Goal: Task Accomplishment & Management: Complete application form

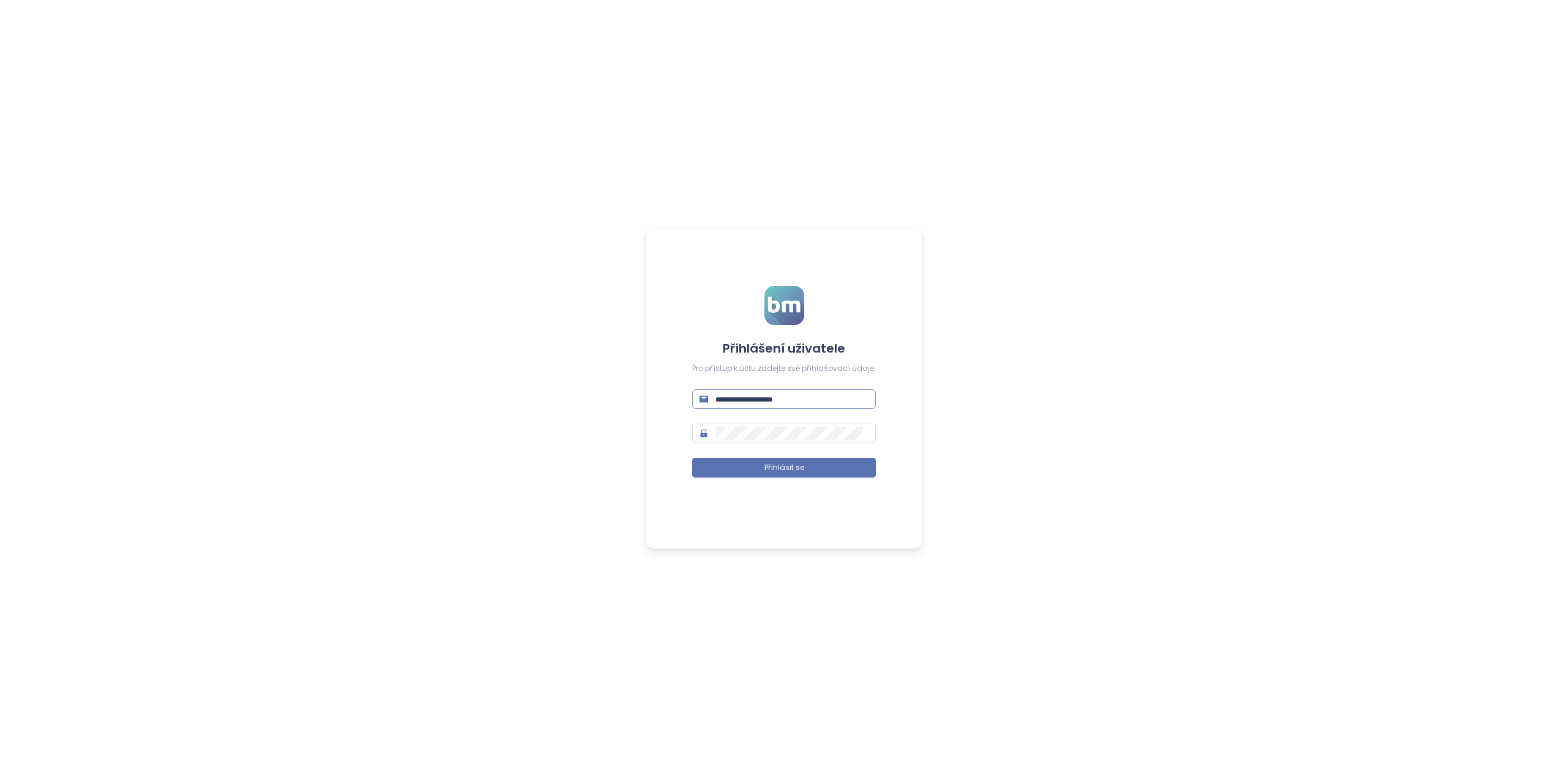
click at [741, 398] on input "text" at bounding box center [791, 399] width 153 height 13
type input "**********"
click at [718, 429] on span at bounding box center [784, 433] width 183 height 20
drag, startPoint x: 784, startPoint y: 461, endPoint x: 781, endPoint y: 472, distance: 11.4
click at [784, 462] on button "Přihlásit se" at bounding box center [784, 468] width 183 height 20
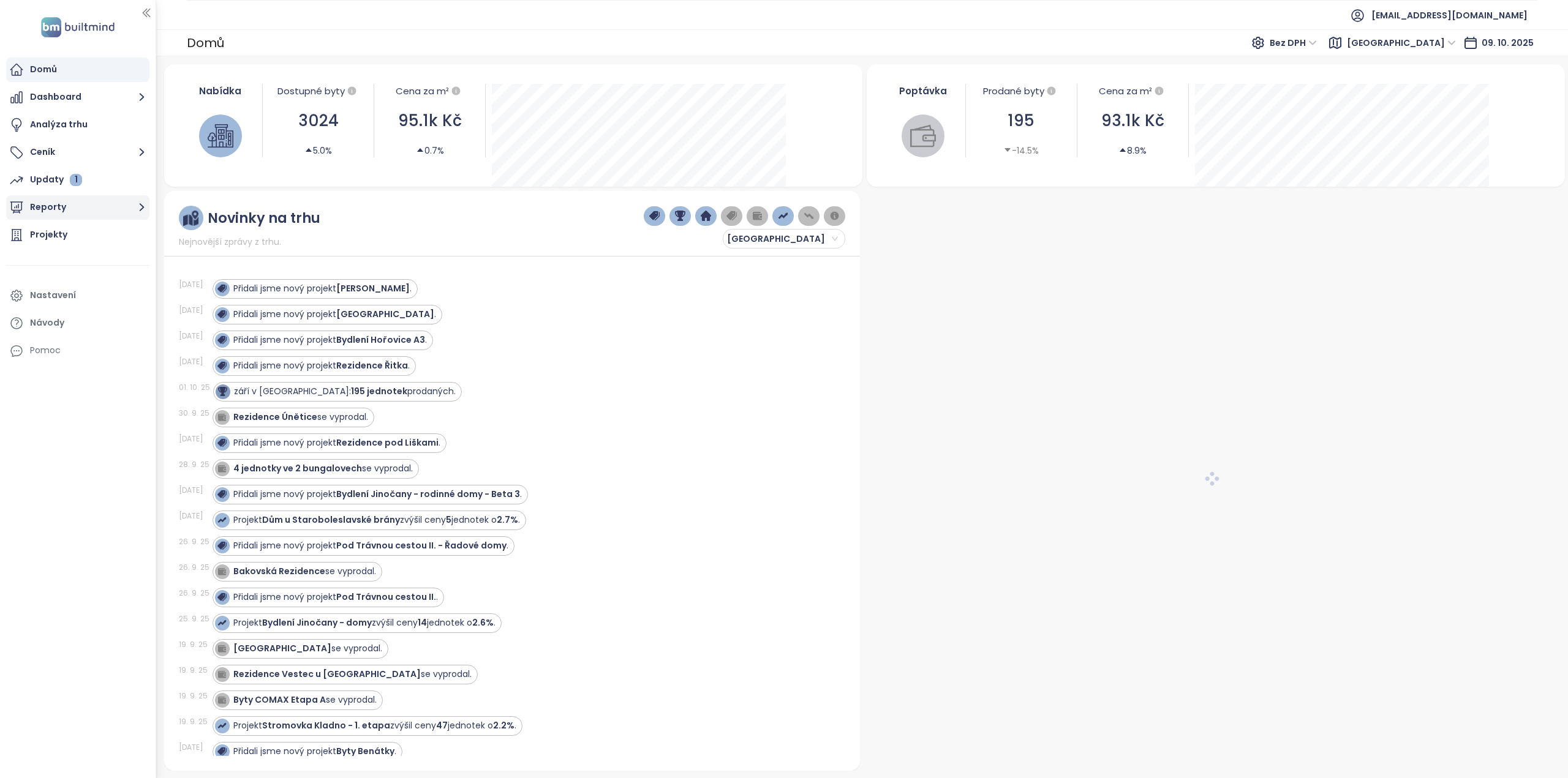
click at [46, 181] on div "Updaty 1" at bounding box center [56, 180] width 52 height 15
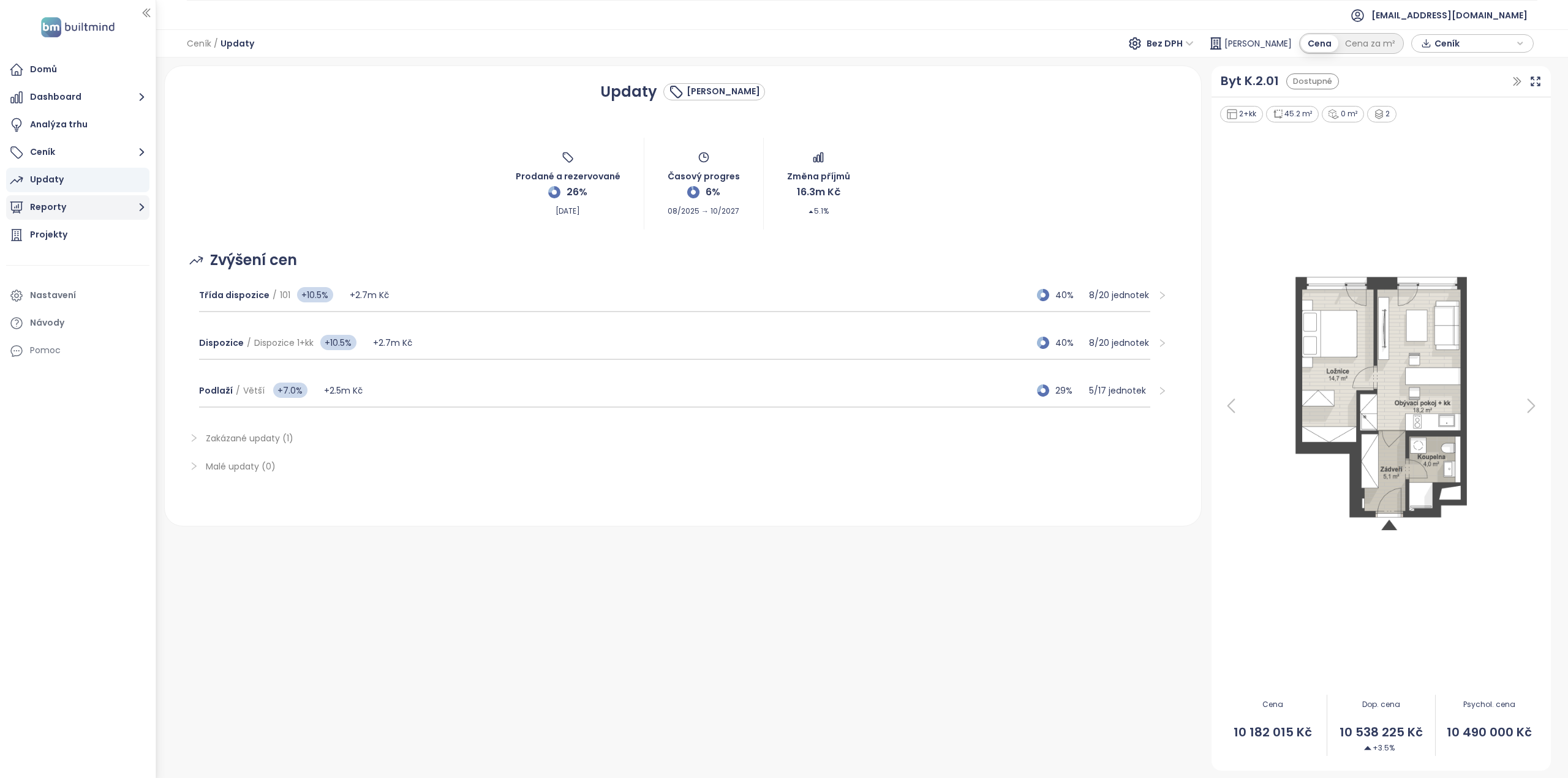
click at [57, 198] on button "Reporty" at bounding box center [78, 207] width 144 height 25
click at [70, 236] on div "Přidat report" at bounding box center [66, 235] width 53 height 15
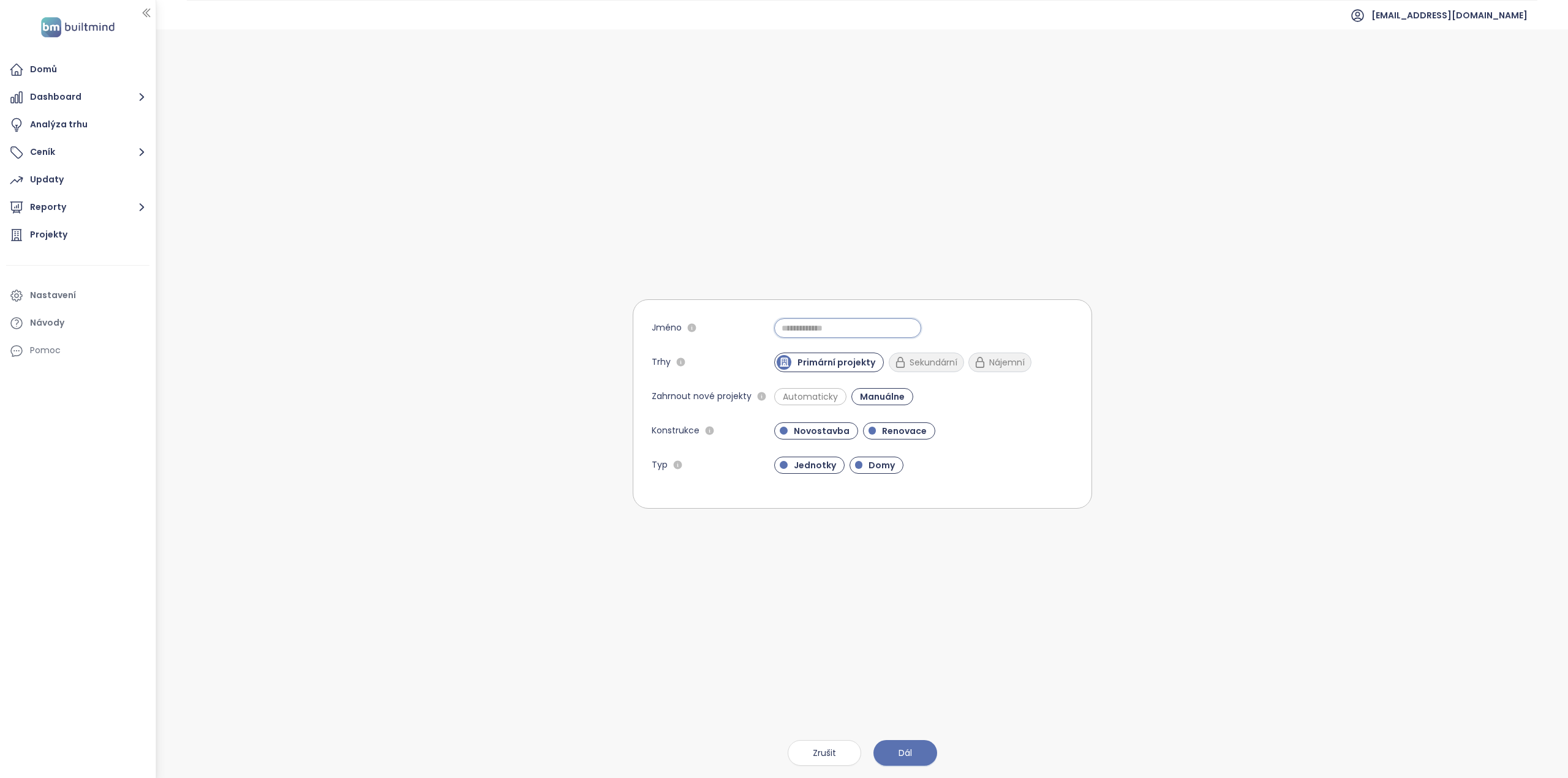
click at [810, 327] on input "Jméno" at bounding box center [847, 328] width 147 height 20
type input "**********"
click at [816, 397] on span "Automaticky" at bounding box center [810, 396] width 67 height 12
click at [901, 431] on span "Renovace" at bounding box center [903, 431] width 57 height 12
click at [880, 460] on span "Domy" at bounding box center [881, 465] width 39 height 12
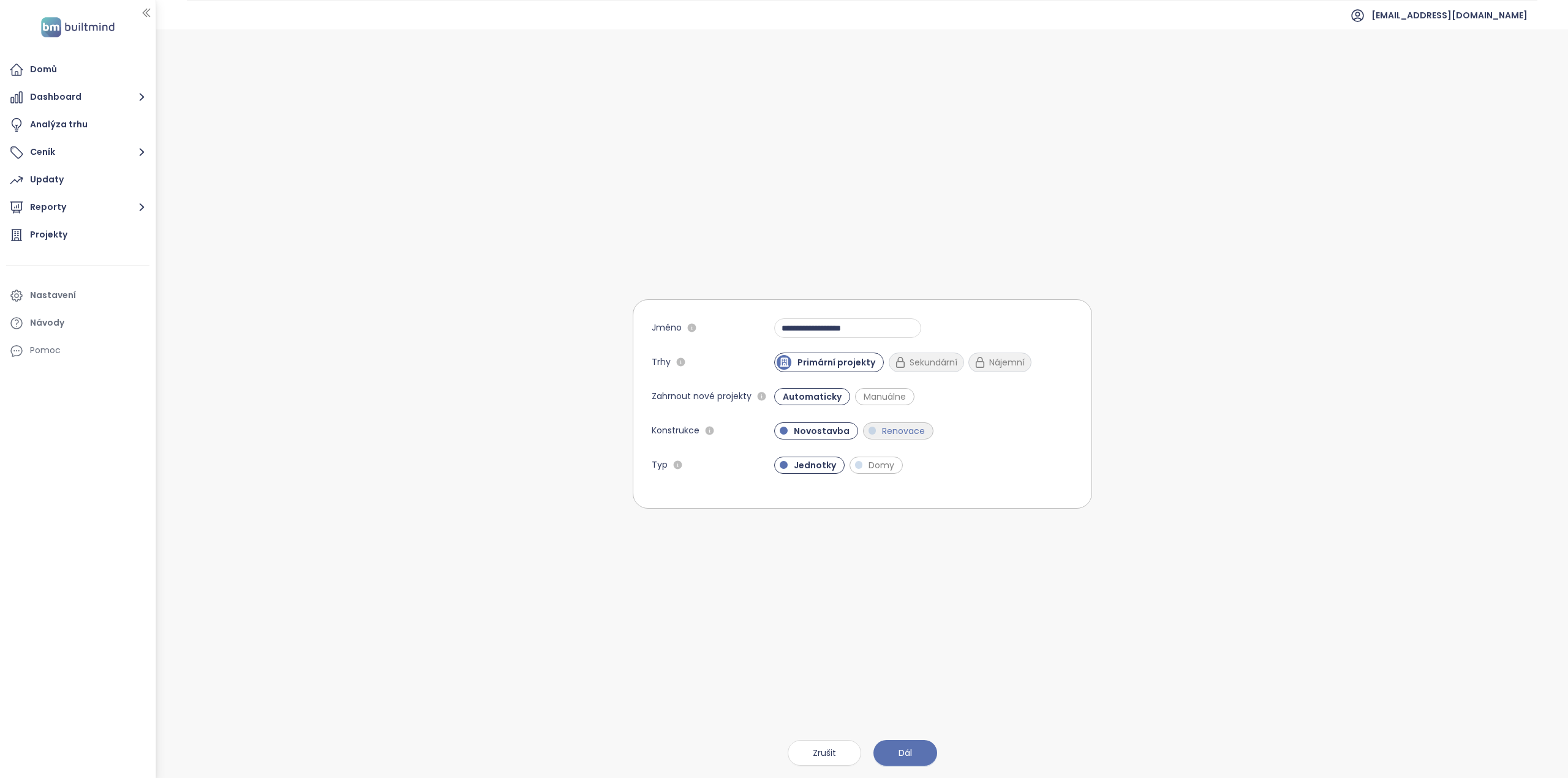
click at [900, 429] on span "Renovace" at bounding box center [903, 431] width 55 height 12
click at [906, 753] on span "Dál" at bounding box center [905, 753] width 13 height 13
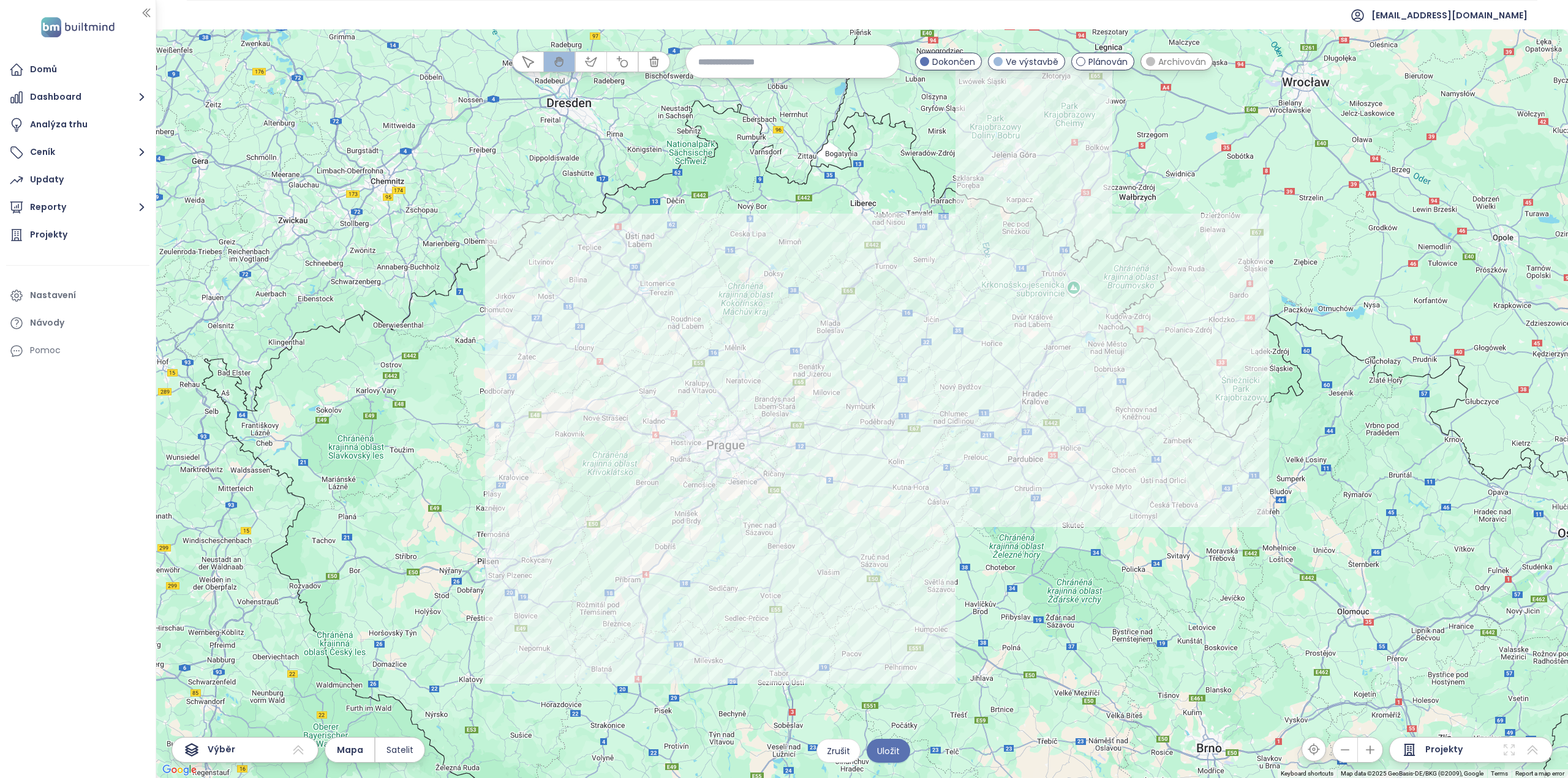
drag, startPoint x: 778, startPoint y: 76, endPoint x: 774, endPoint y: 64, distance: 12.6
click at [778, 75] on div at bounding box center [793, 62] width 214 height 34
click at [774, 65] on input at bounding box center [792, 62] width 188 height 27
drag, startPoint x: 745, startPoint y: 57, endPoint x: 669, endPoint y: 62, distance: 76.2
click at [677, 62] on div "**********" at bounding box center [862, 403] width 1412 height 749
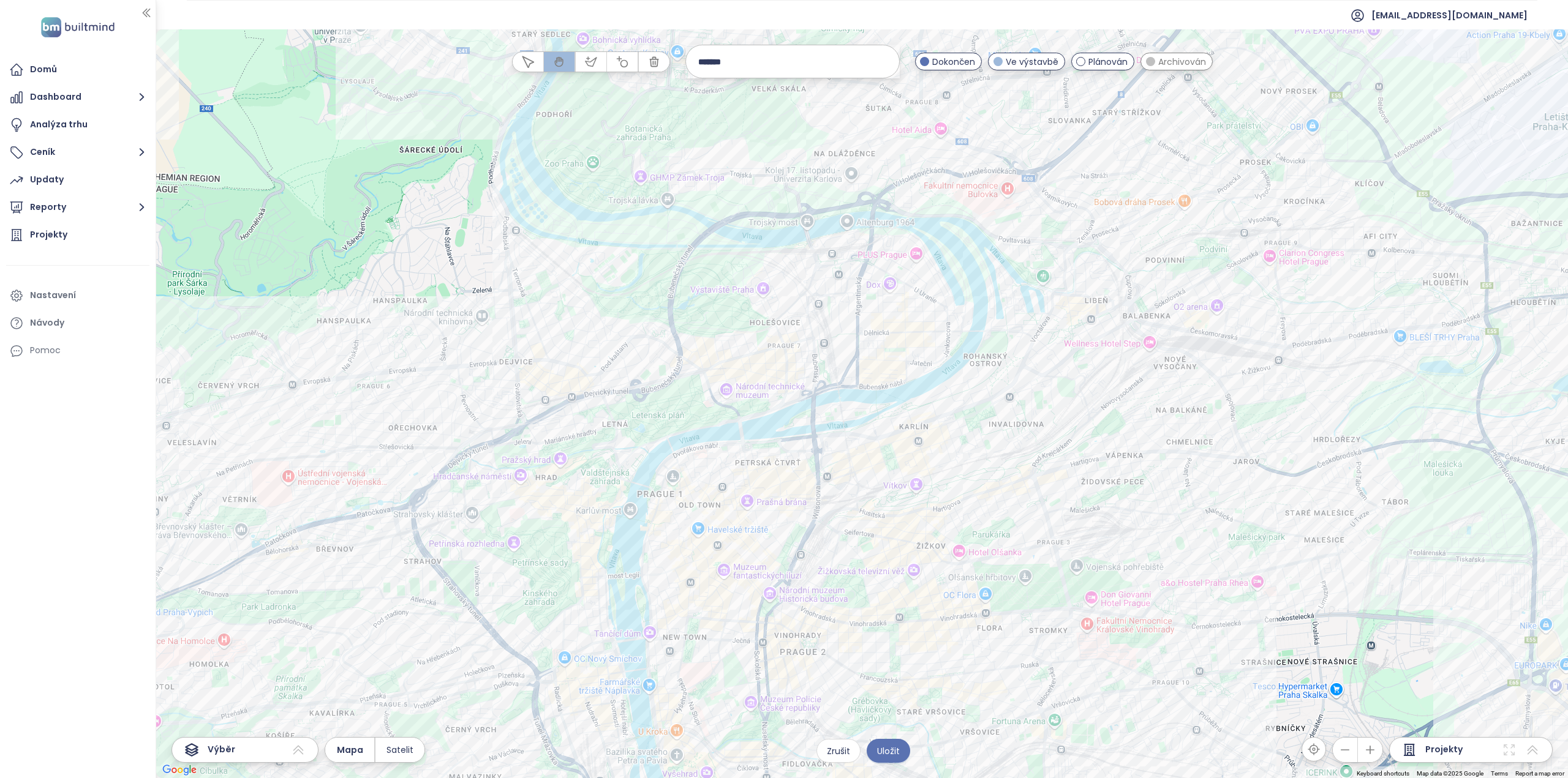
click at [784, 57] on input "*******" at bounding box center [792, 62] width 188 height 27
type input "*******"
click at [771, 94] on span "Praha 7 (Městská část)" at bounding box center [747, 91] width 124 height 20
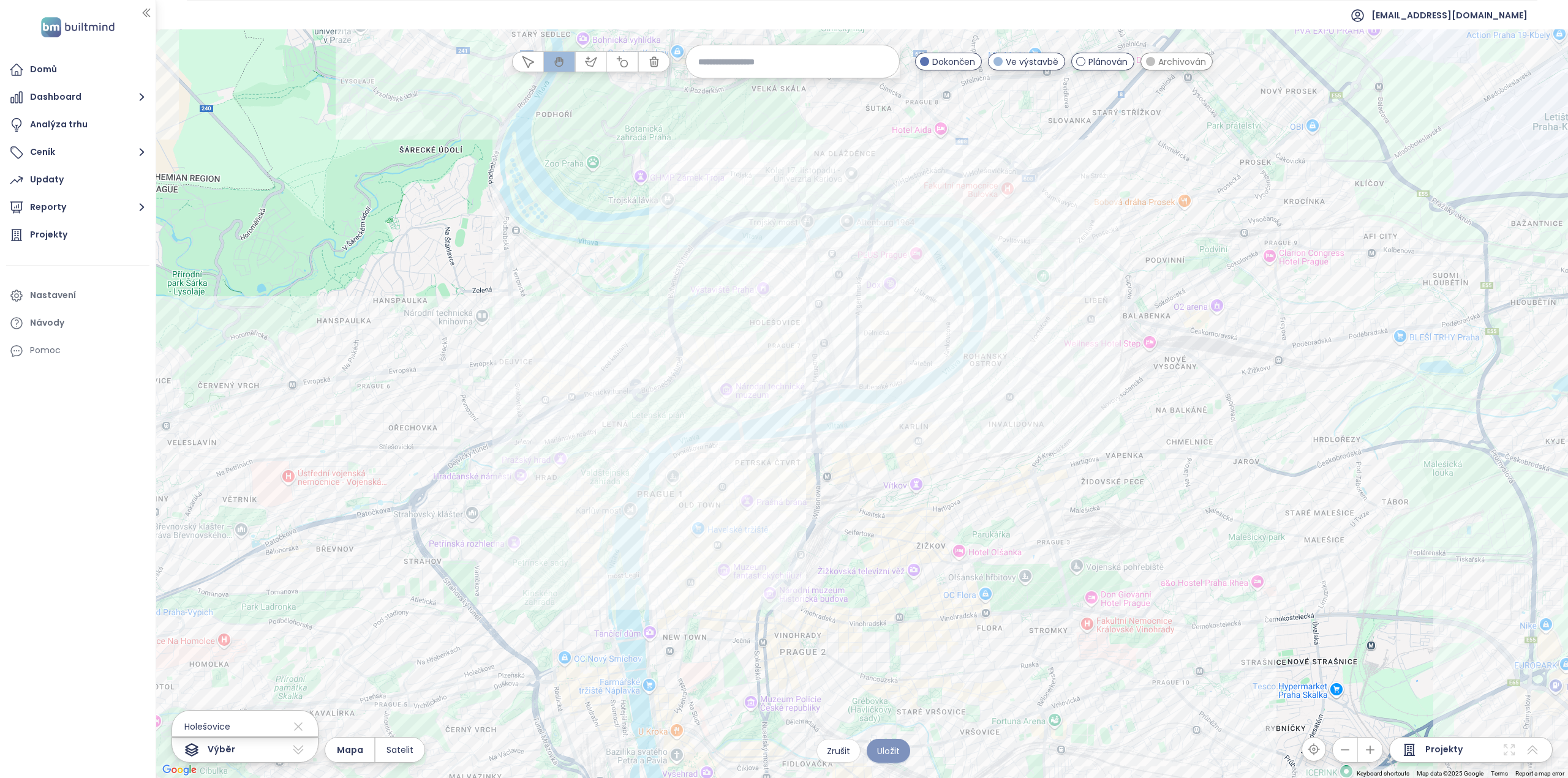
click at [899, 748] on span "Uložit" at bounding box center [888, 751] width 22 height 13
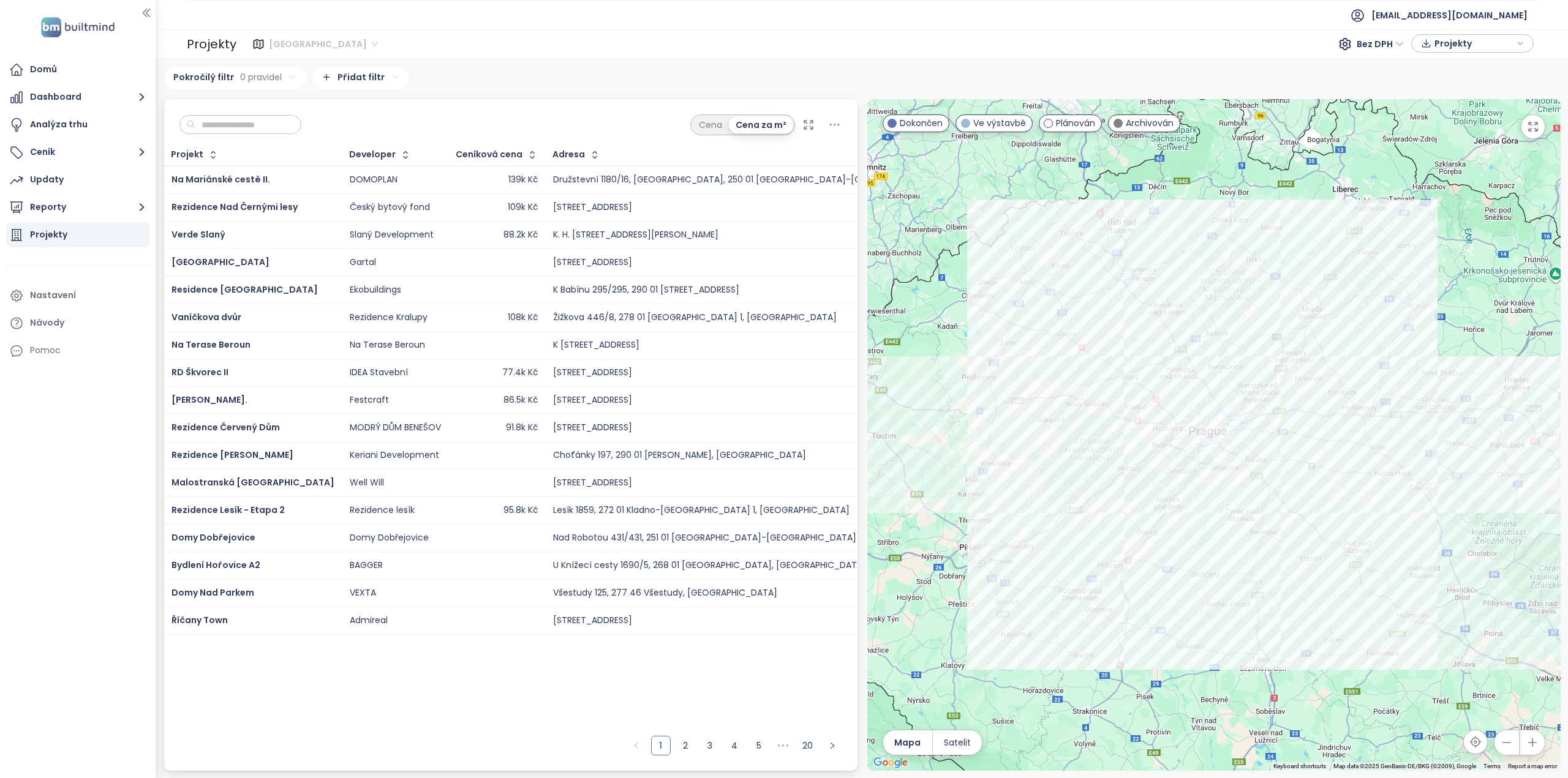
click at [317, 46] on span "[GEOGRAPHIC_DATA]" at bounding box center [324, 44] width 109 height 18
click at [74, 202] on button "Reporty" at bounding box center [78, 207] width 144 height 25
click at [71, 377] on div "Projekty" at bounding box center [78, 375] width 144 height 25
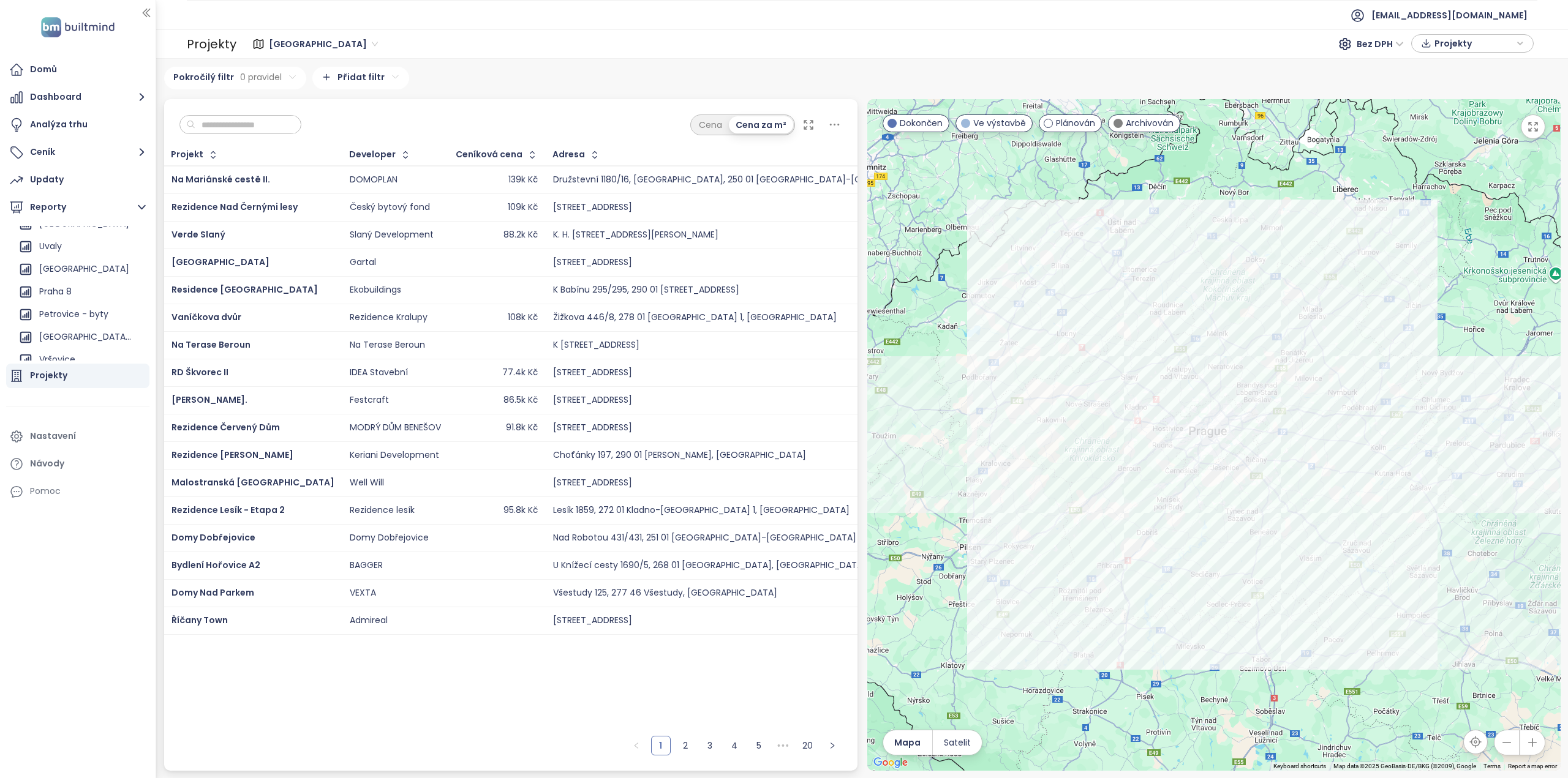
click at [310, 43] on span "[GEOGRAPHIC_DATA]" at bounding box center [324, 44] width 109 height 18
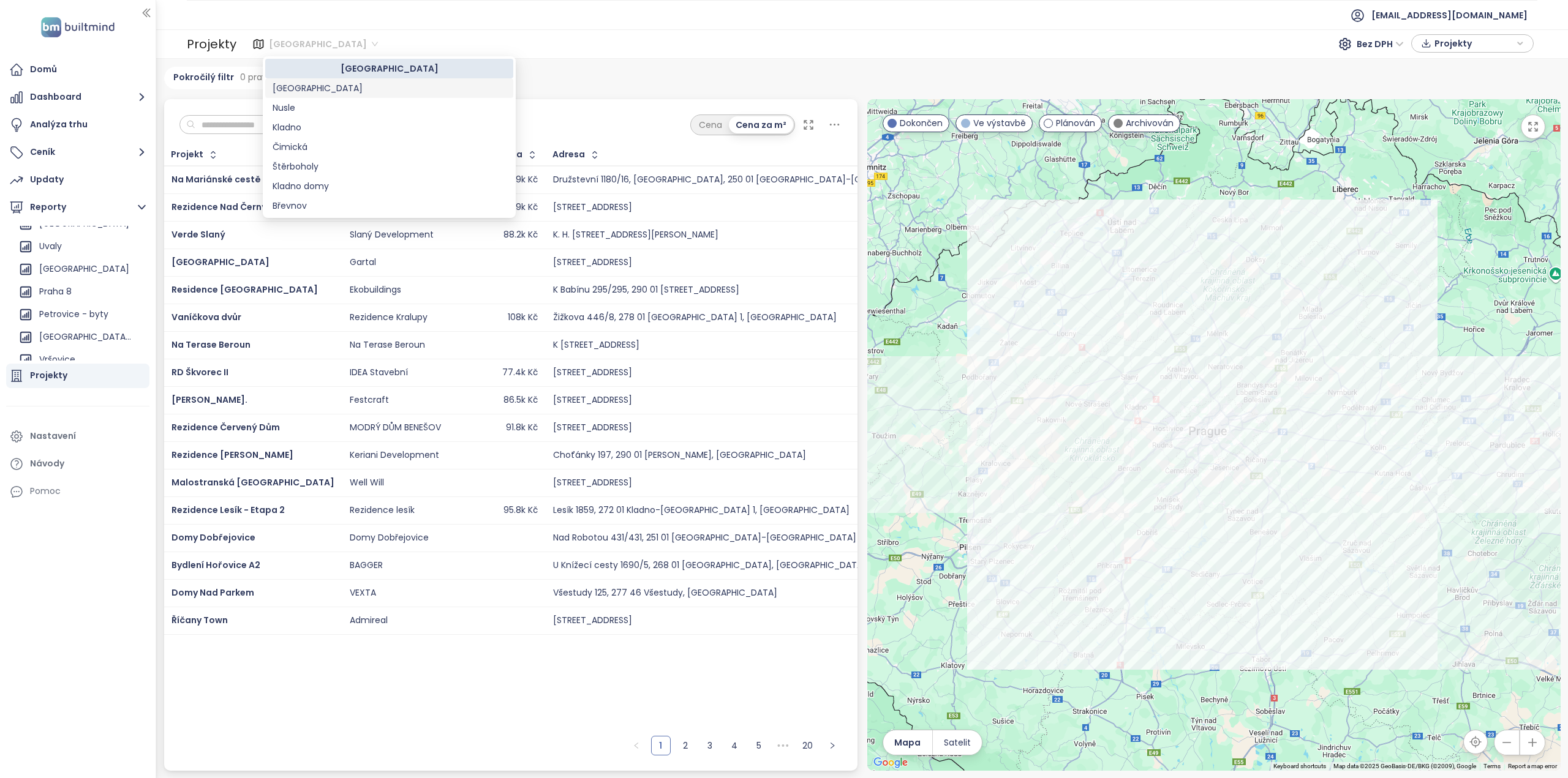
click at [301, 92] on div "[GEOGRAPHIC_DATA]" at bounding box center [389, 88] width 233 height 13
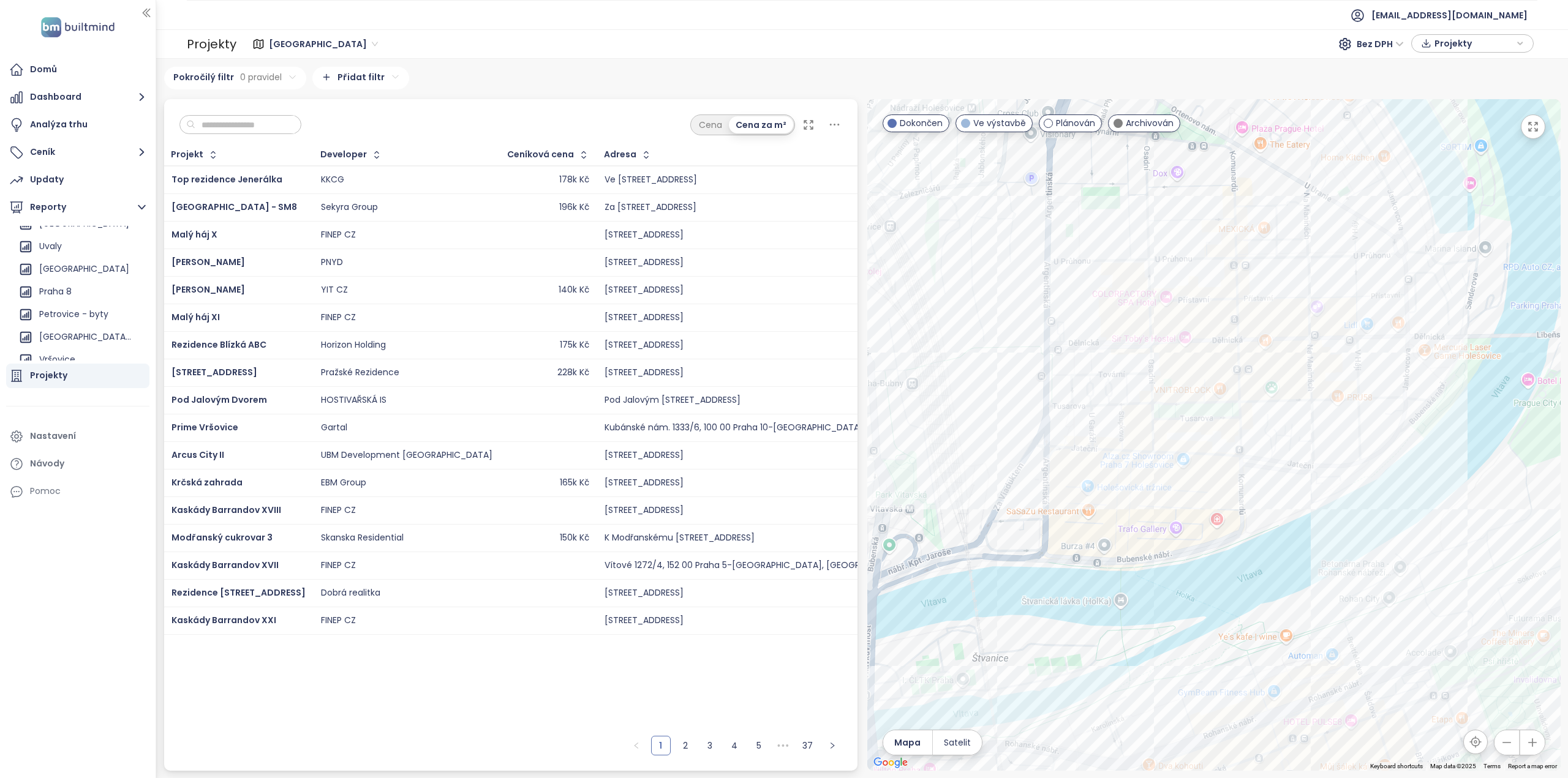
drag, startPoint x: 1167, startPoint y: 321, endPoint x: 1195, endPoint y: 368, distance: 54.7
click at [1194, 366] on div at bounding box center [1214, 435] width 693 height 672
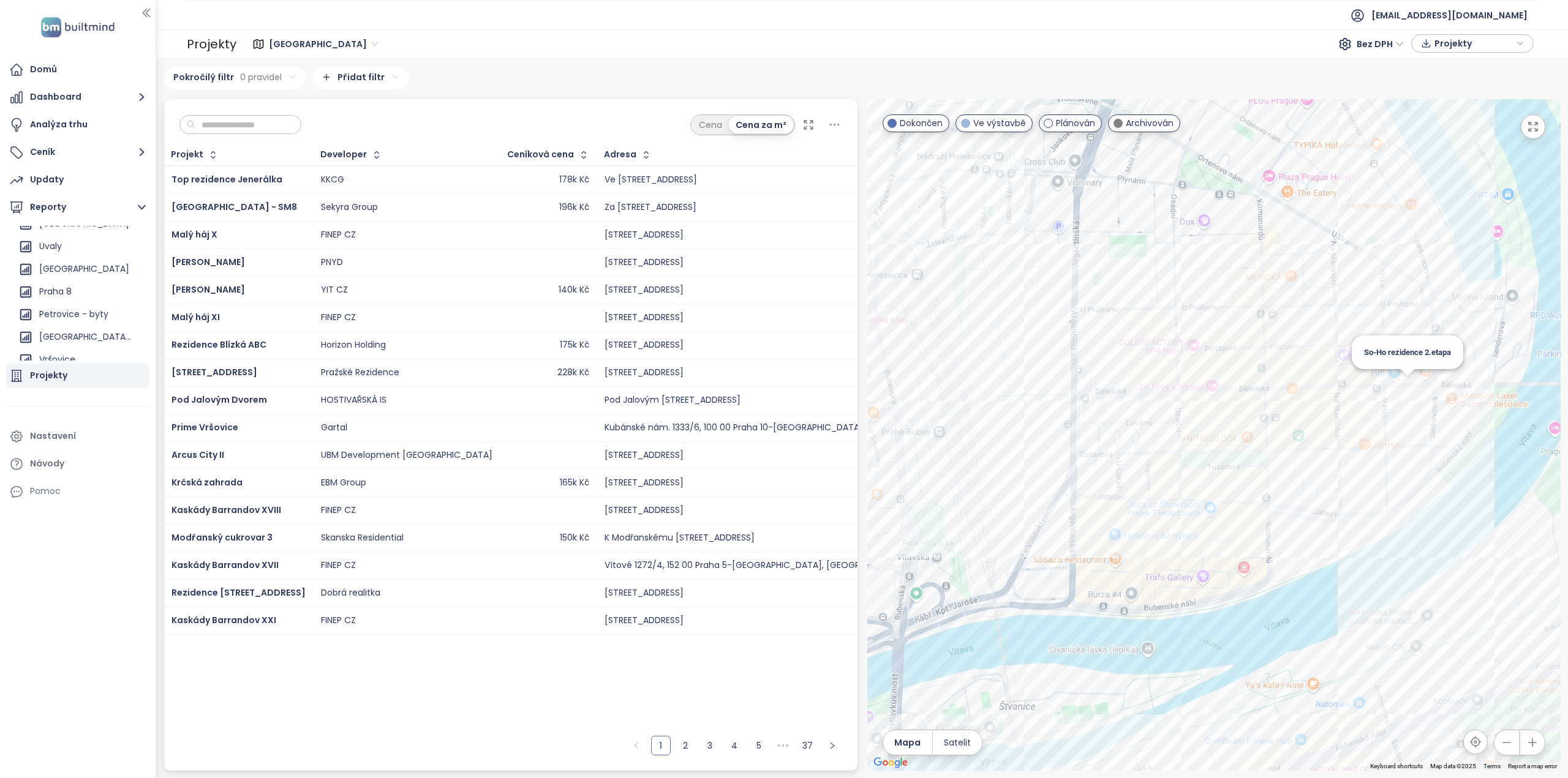
click at [1408, 383] on div "So-Ho rezidence 2.etapa" at bounding box center [1214, 435] width 693 height 672
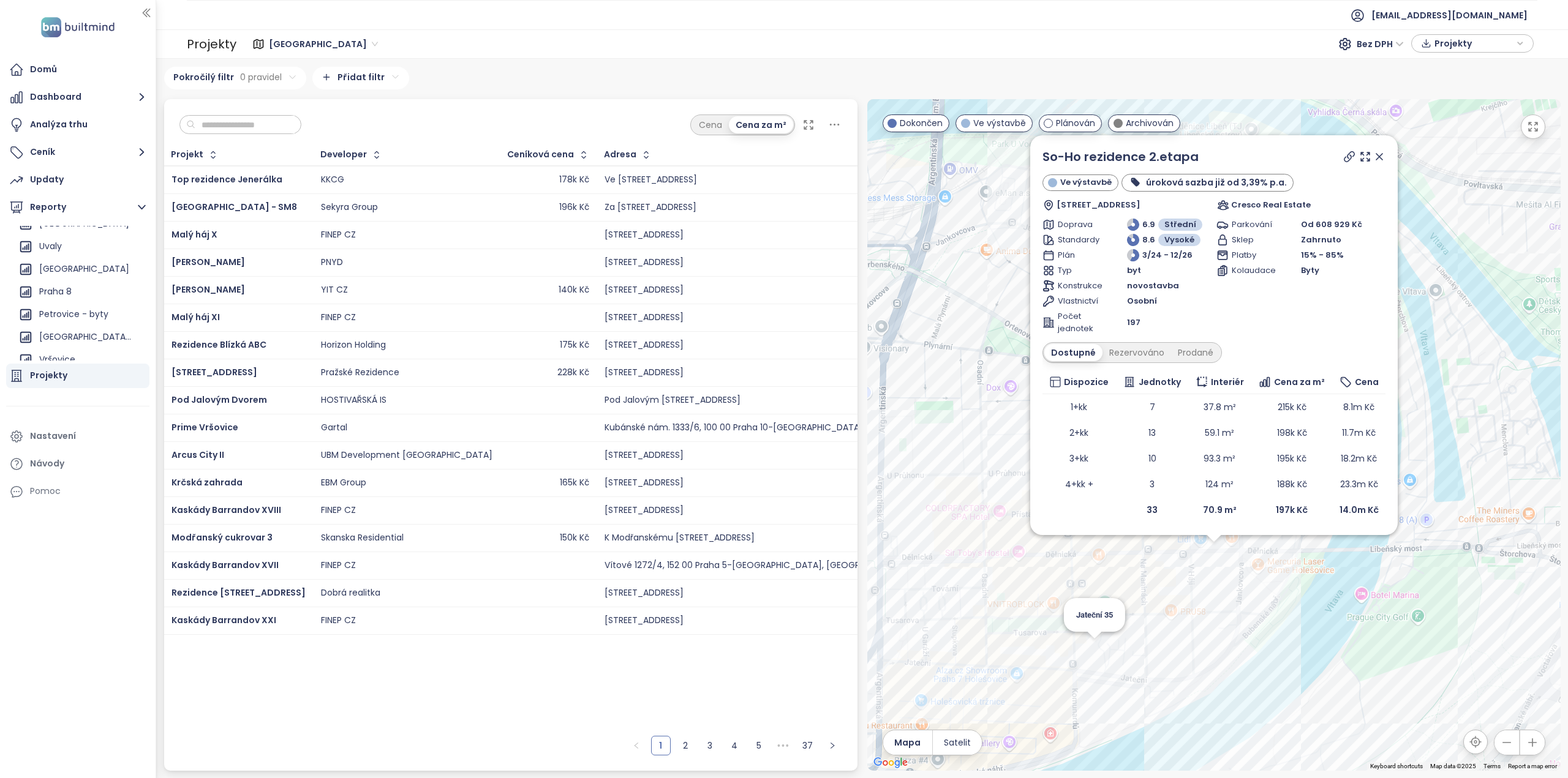
click at [1096, 649] on div "So-Ho rezidence 2.etapa Ve výstavbě úroková sazba již od 3,39% p.a. Dělnická 15…" at bounding box center [1214, 435] width 693 height 672
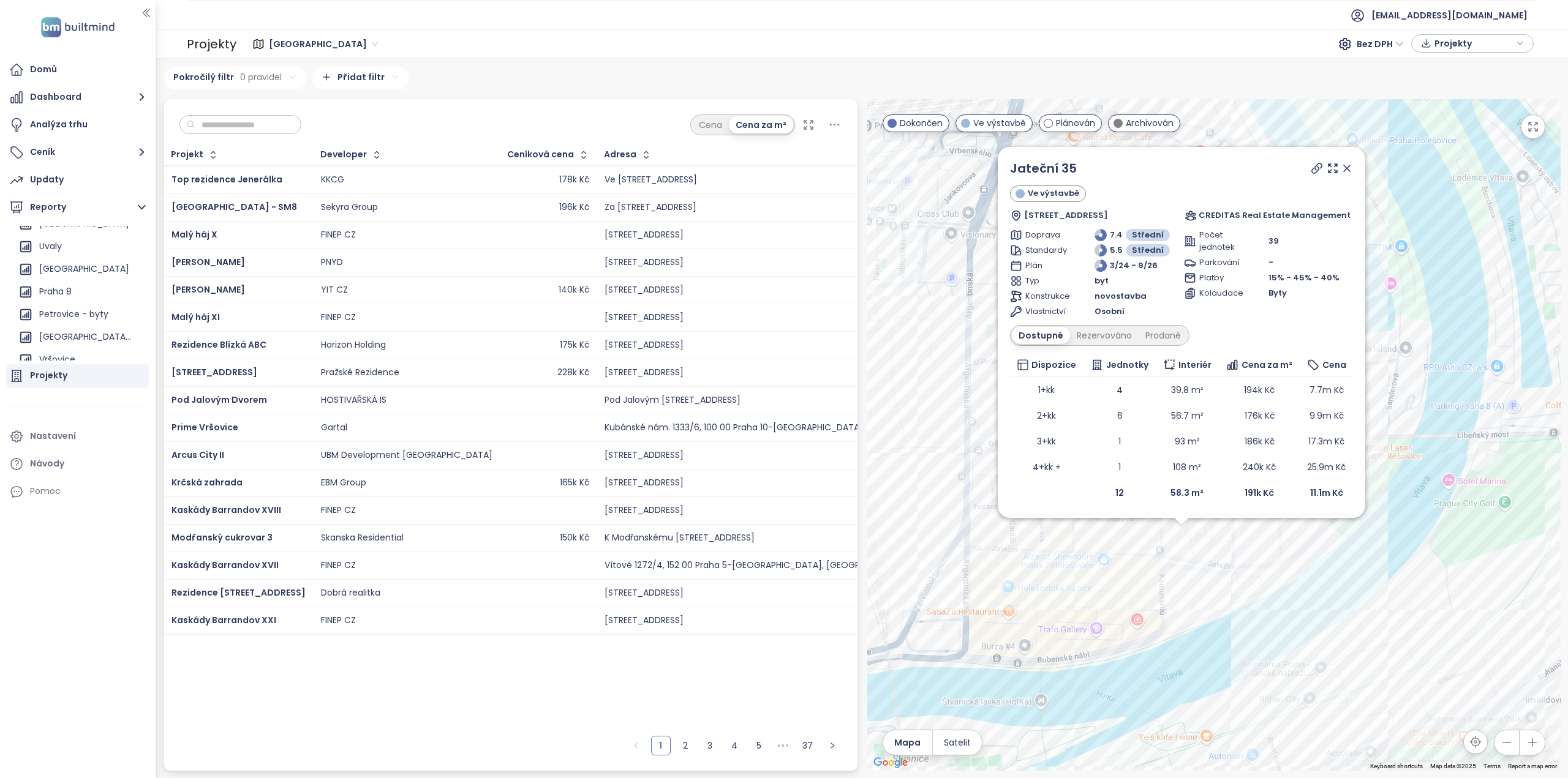
drag, startPoint x: 1238, startPoint y: 588, endPoint x: 1179, endPoint y: 612, distance: 63.7
click at [1179, 616] on div "Jateční 35 Ve výstavbě Jateční 252/35, 170 00 [GEOGRAPHIC_DATA] 7-[GEOGRAPHIC_D…" at bounding box center [1214, 435] width 693 height 672
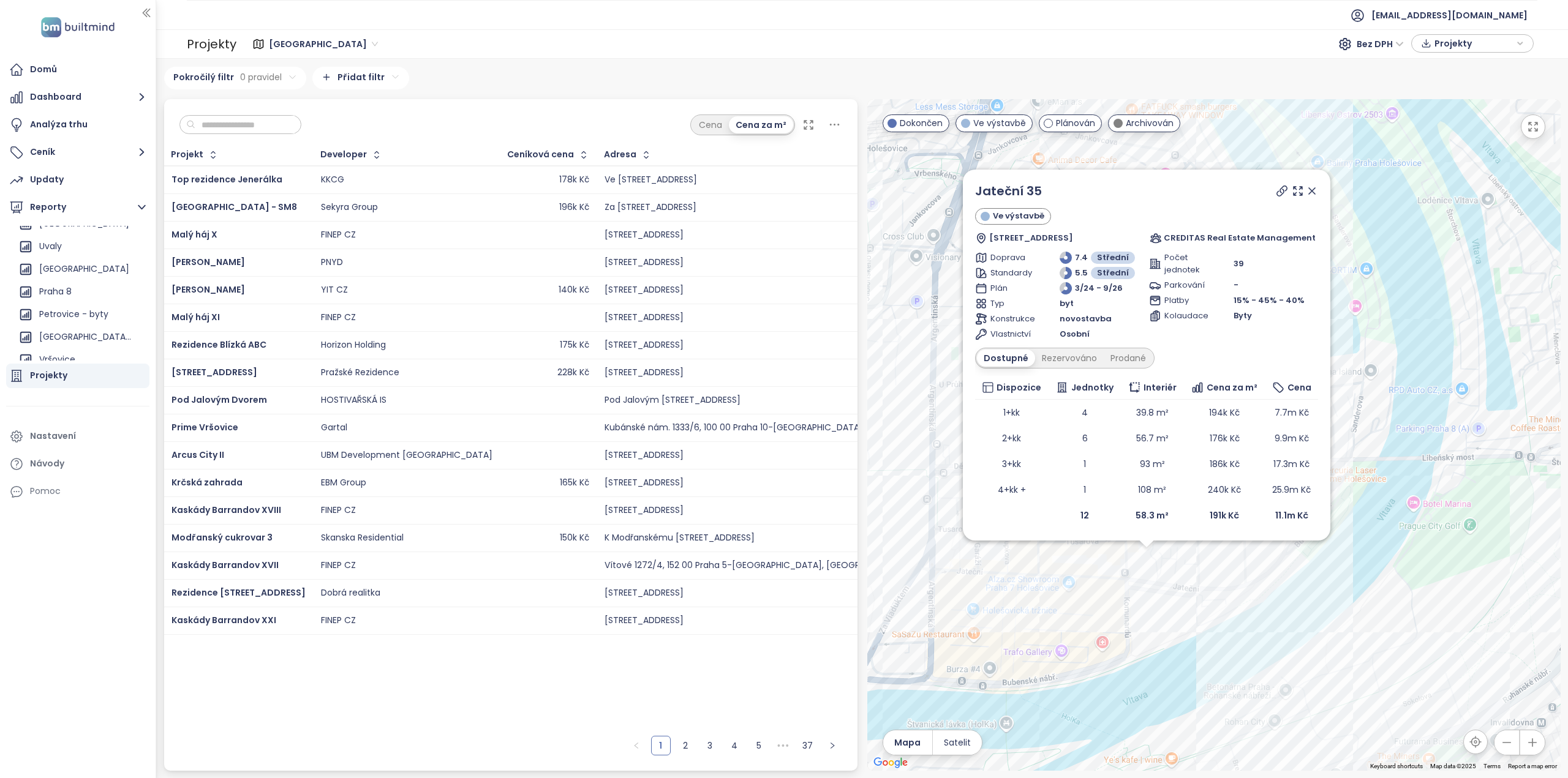
click at [1181, 611] on div "Jateční 35 Ve výstavbě Jateční 252/35, 170 00 [GEOGRAPHIC_DATA] 7-[GEOGRAPHIC_D…" at bounding box center [1214, 435] width 693 height 672
click at [1178, 566] on div "Jateční 35 Ve výstavbě Jateční 252/35, 170 00 [GEOGRAPHIC_DATA] 7-[GEOGRAPHIC_D…" at bounding box center [1214, 435] width 693 height 672
click at [1317, 190] on icon at bounding box center [1310, 191] width 12 height 12
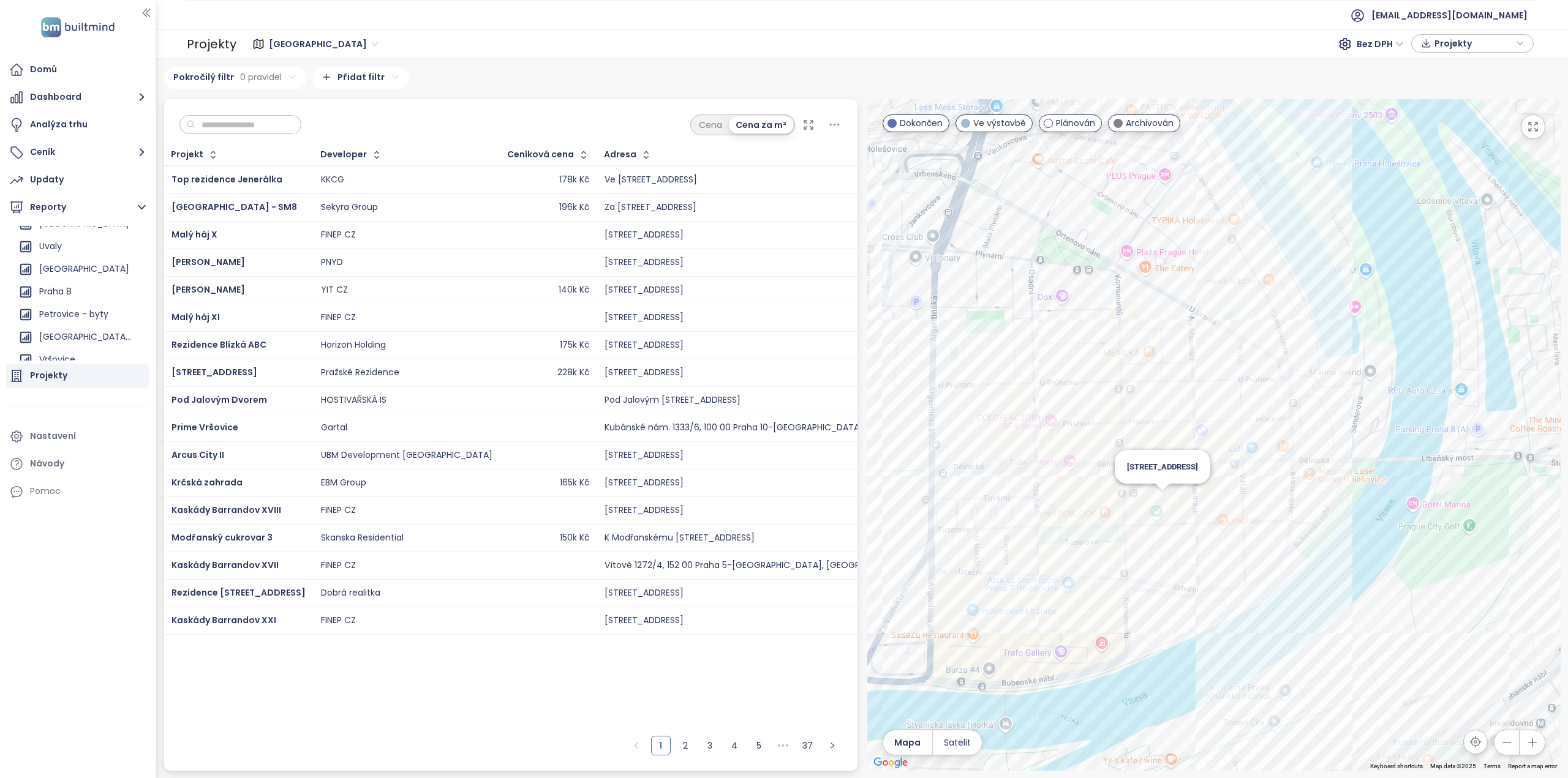
click at [1166, 499] on div "[STREET_ADDRESS]" at bounding box center [1214, 435] width 693 height 672
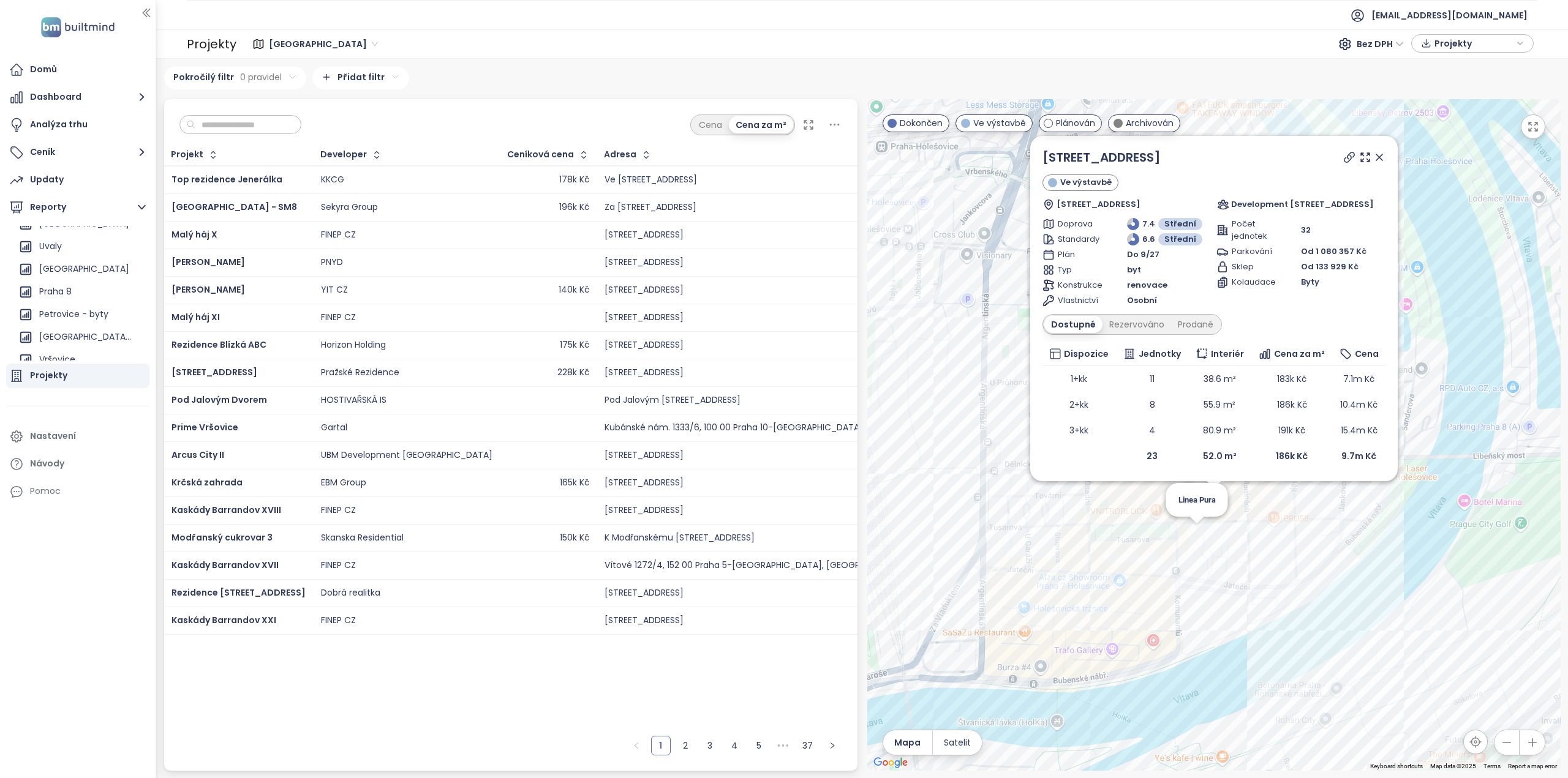
click at [1194, 528] on div "Tusarova 41 Ve výstavbě Tusarova 453/41, 170 00 [GEOGRAPHIC_DATA] 7-[GEOGRAPHIC…" at bounding box center [1214, 435] width 693 height 672
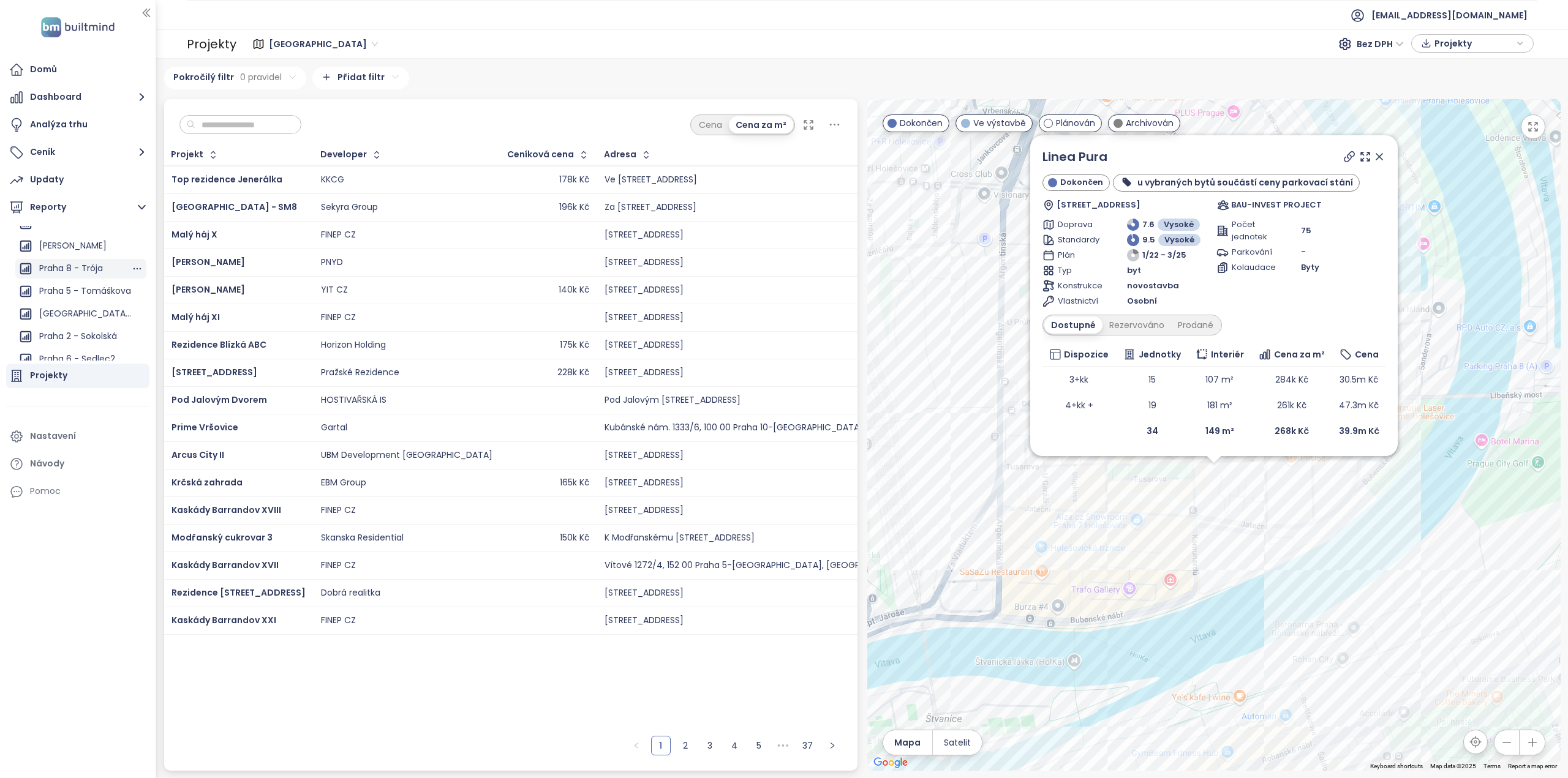
scroll to position [857, 0]
drag, startPoint x: 64, startPoint y: 282, endPoint x: 80, endPoint y: 293, distance: 19.4
click at [64, 282] on div "Praha 7 - Dělnická" at bounding box center [78, 284] width 78 height 15
